Goal: Find specific page/section: Find specific page/section

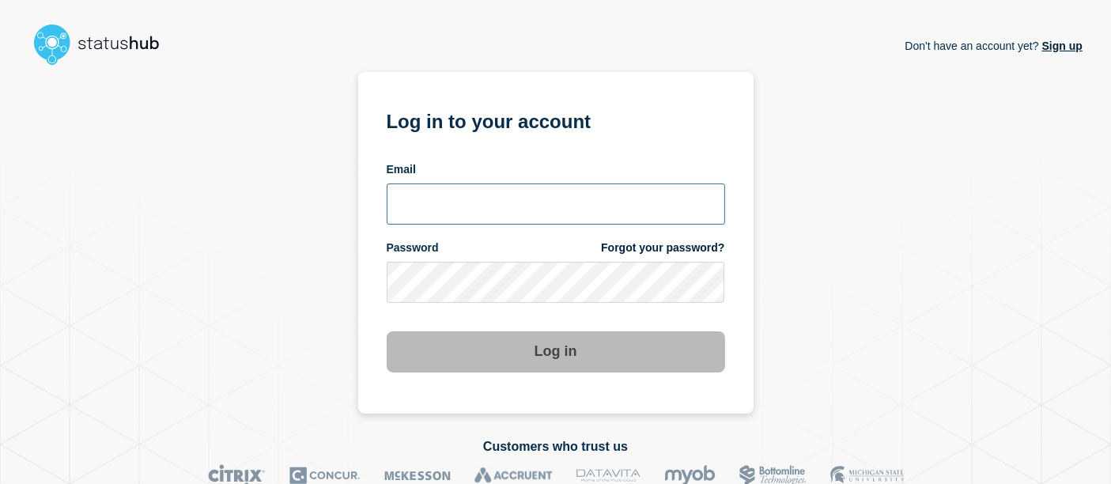
type input "[PERSON_NAME][EMAIL_ADDRESS][PERSON_NAME][DOMAIN_NAME]"
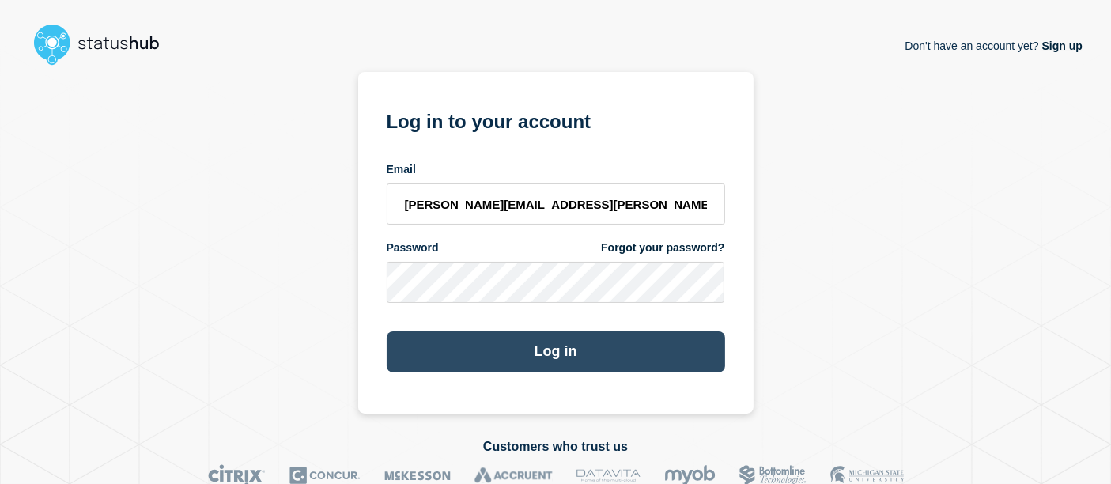
click at [541, 372] on button "Log in" at bounding box center [556, 351] width 338 height 41
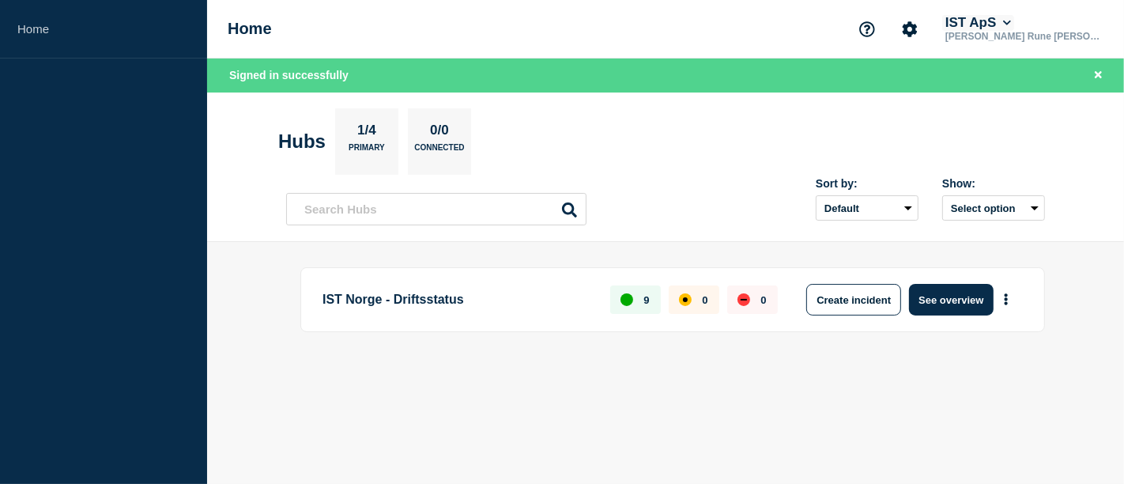
click at [1014, 22] on button "IST ApS" at bounding box center [978, 23] width 72 height 16
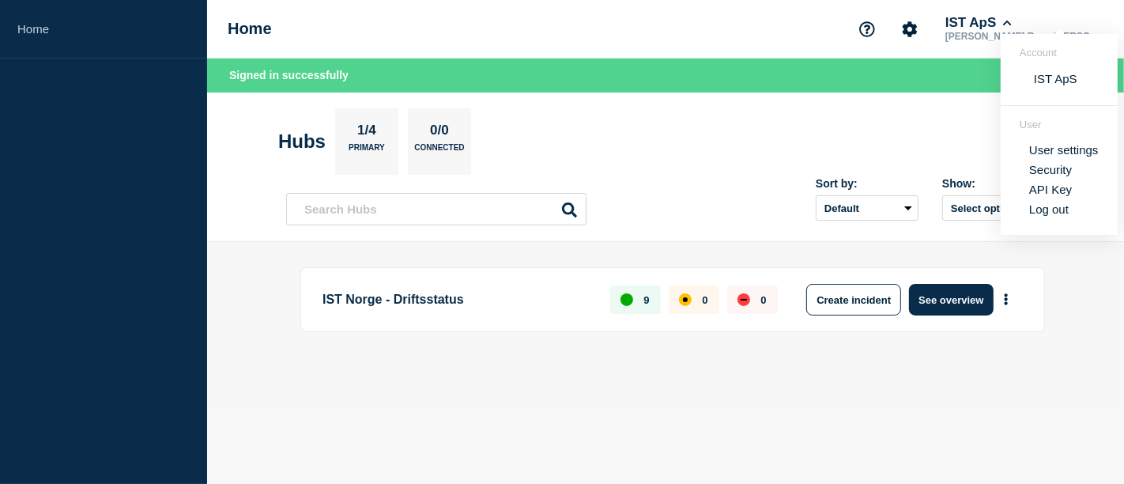
click at [618, 109] on section "Hubs 1/4 Primary 0/0 Connected" at bounding box center [665, 141] width 775 height 66
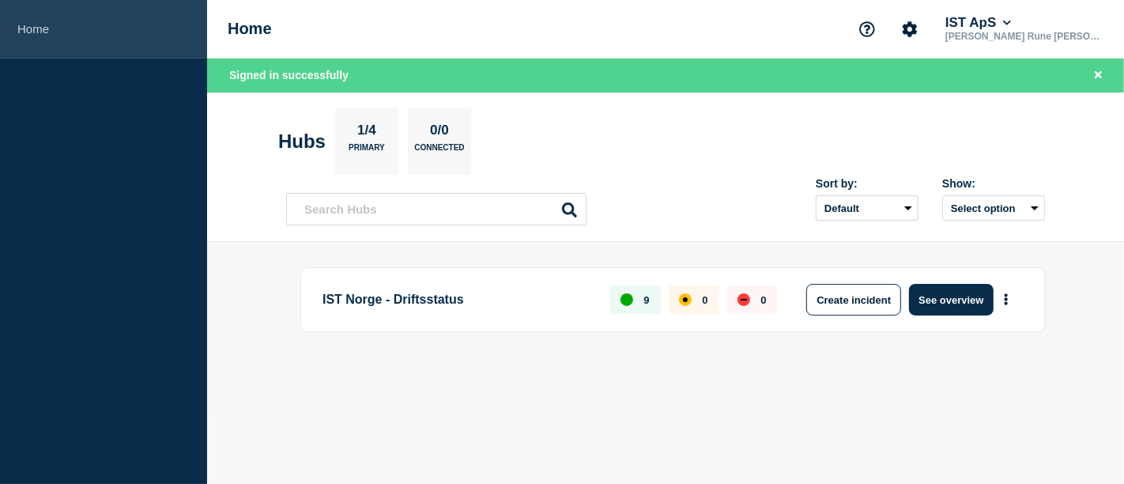
click at [123, 47] on link "Home" at bounding box center [103, 29] width 207 height 58
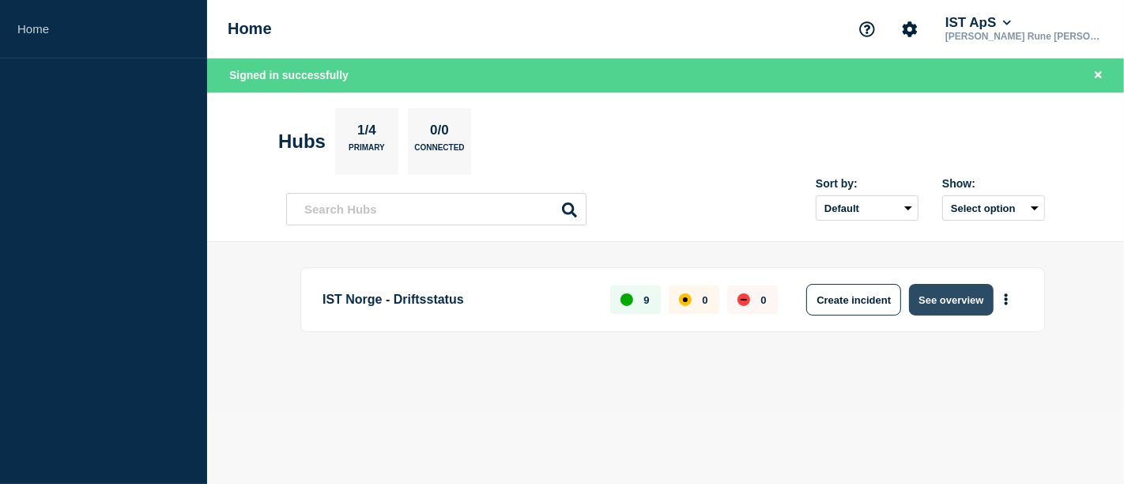
click at [946, 306] on button "See overview" at bounding box center [951, 300] width 84 height 32
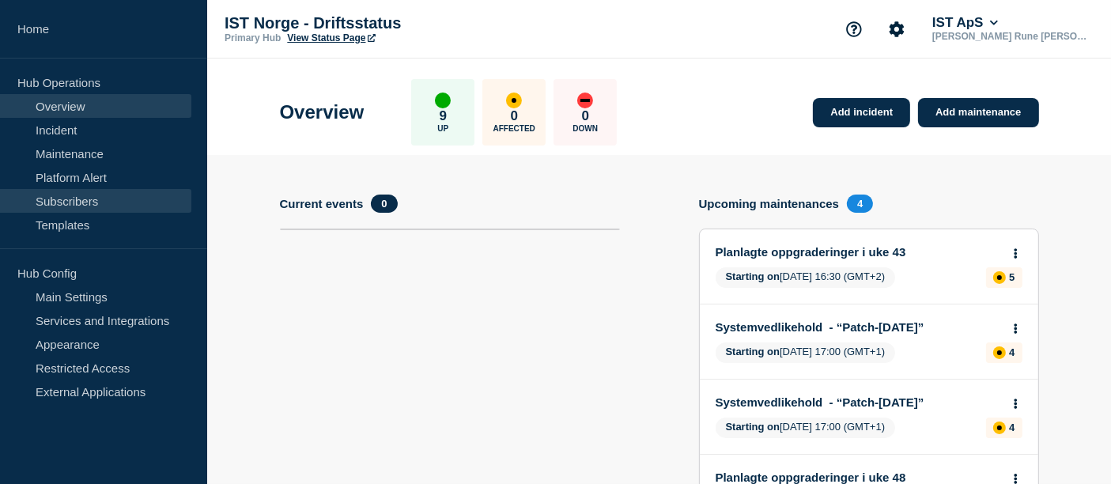
click at [87, 191] on link "Subscribers" at bounding box center [95, 201] width 191 height 24
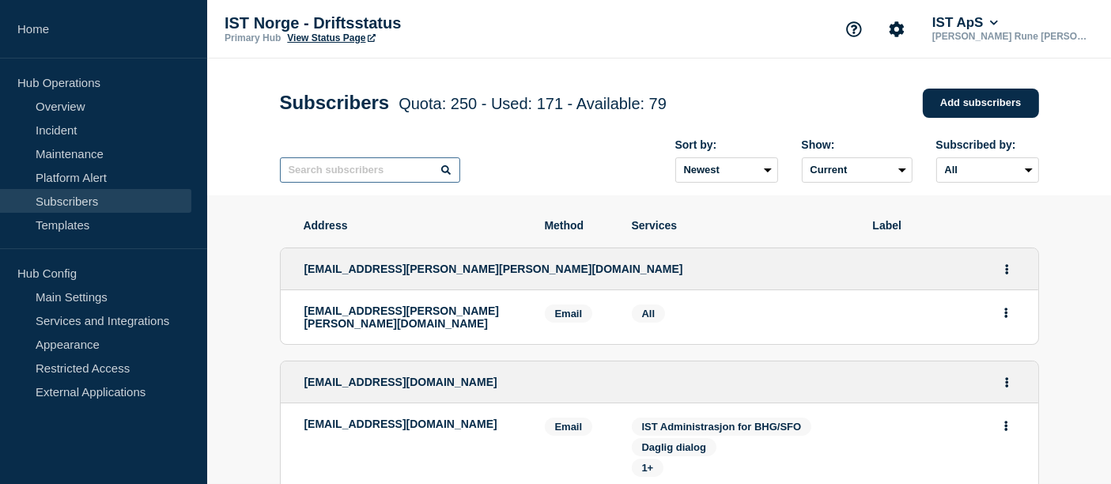
click at [401, 172] on input "text" at bounding box center [370, 169] width 180 height 25
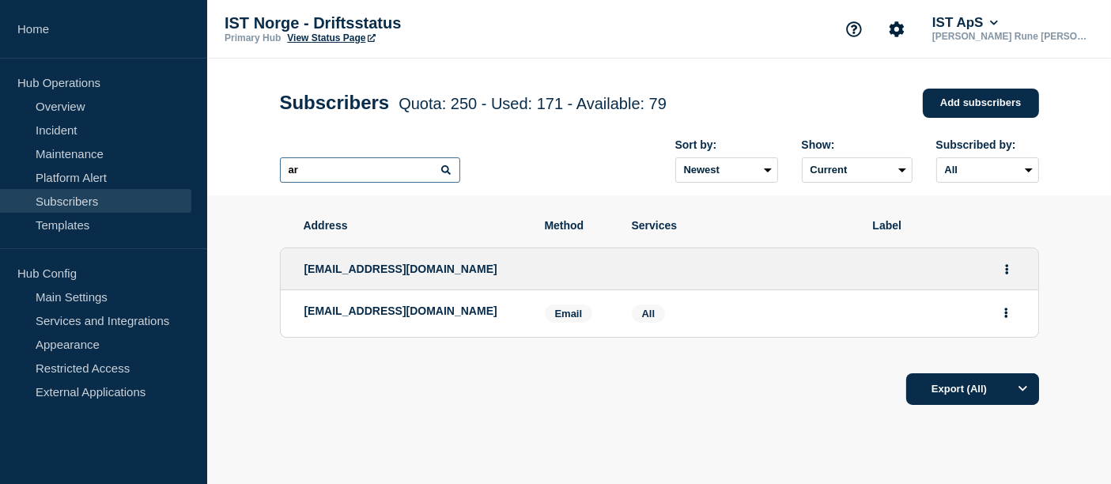
type input "a"
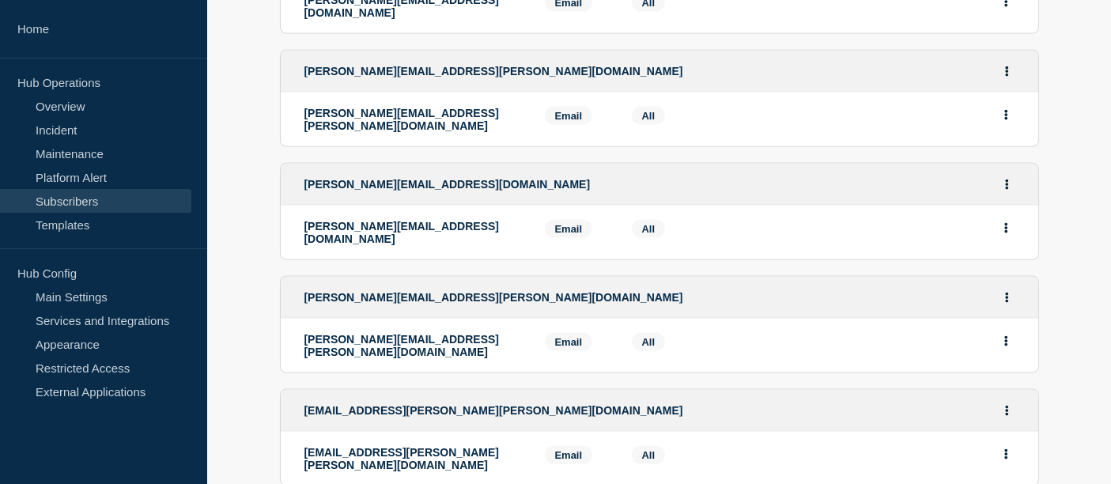
scroll to position [2262, 0]
